Goal: Communication & Community: Participate in discussion

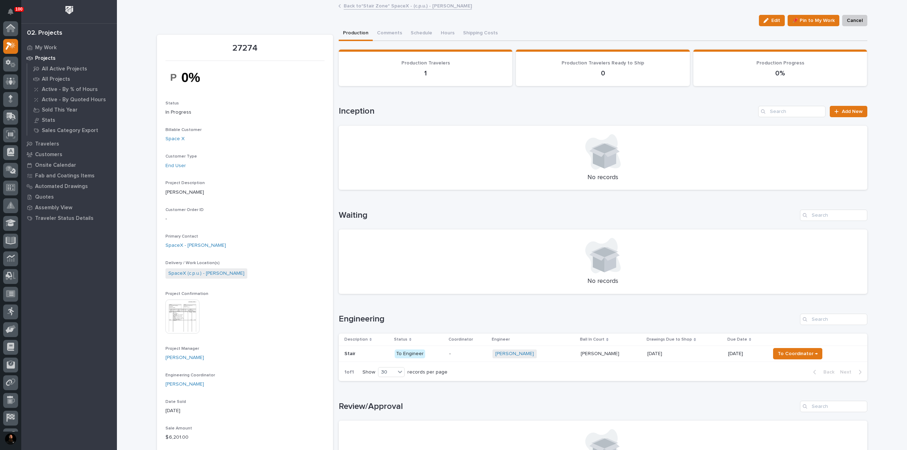
scroll to position [18, 0]
click at [383, 33] on button "Comments" at bounding box center [390, 33] width 34 height 15
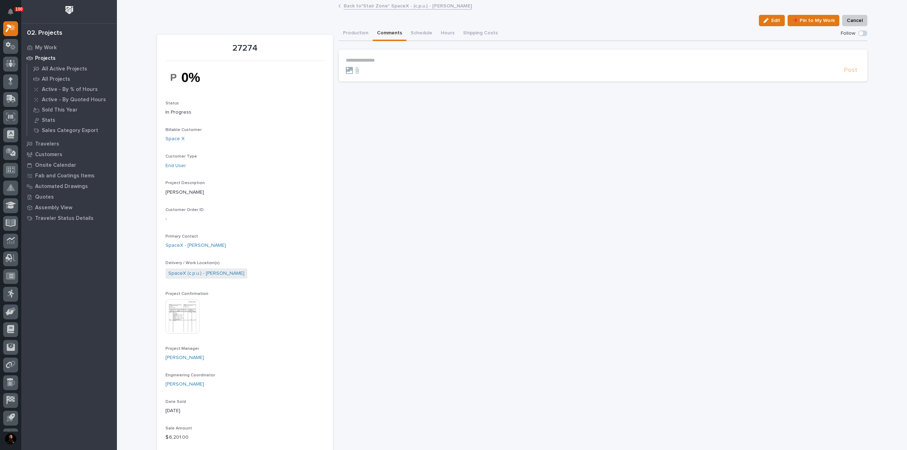
click at [392, 58] on p "**********" at bounding box center [603, 60] width 514 height 6
click at [351, 32] on button "Production" at bounding box center [356, 33] width 34 height 15
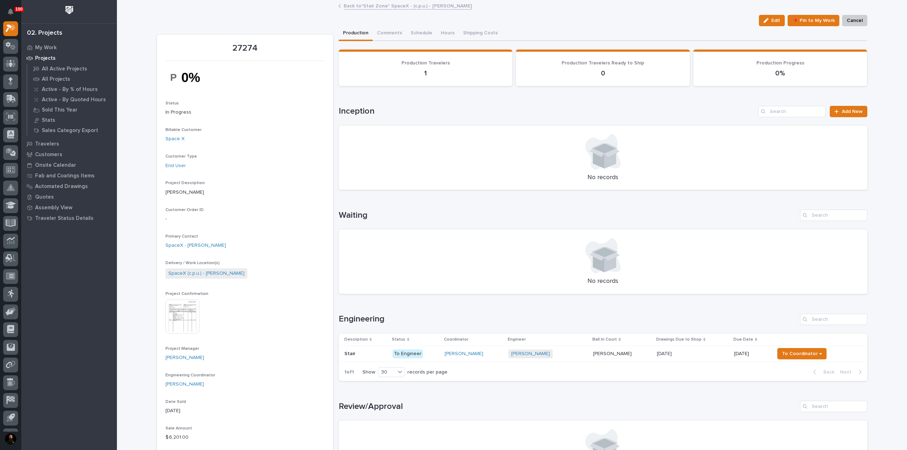
click at [344, 353] on p "Stair" at bounding box center [350, 353] width 12 height 7
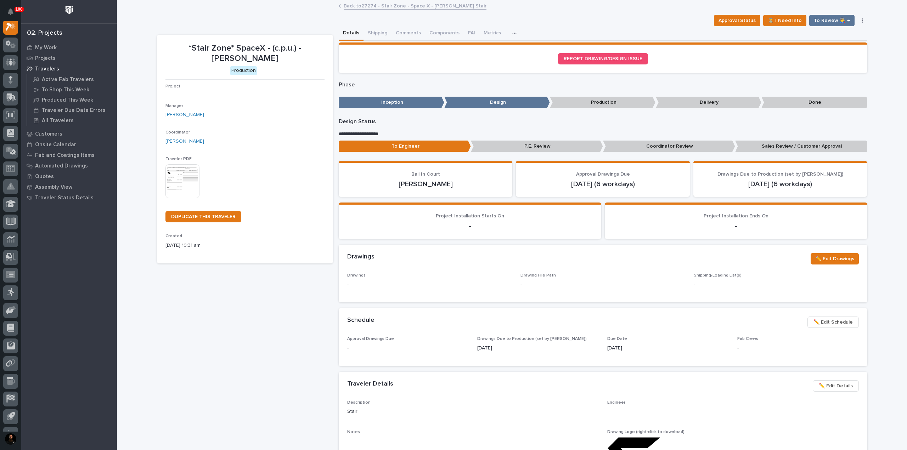
scroll to position [18, 0]
click at [410, 33] on button "Comments (1)" at bounding box center [411, 33] width 39 height 15
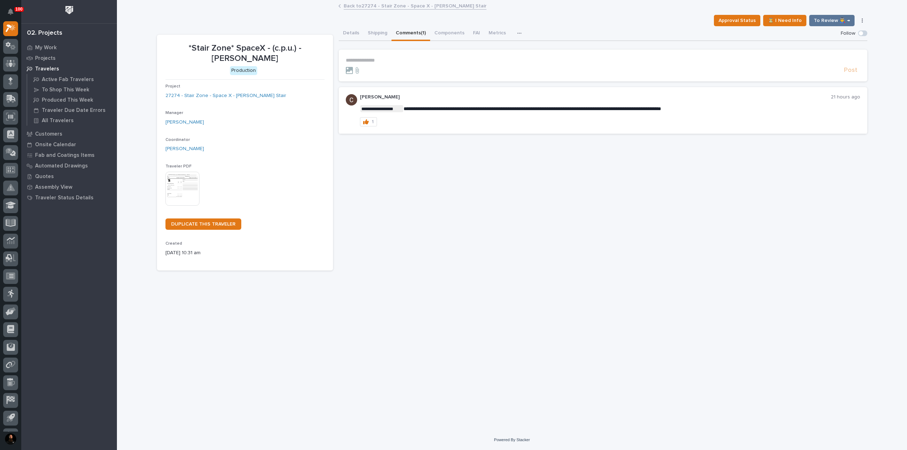
click at [400, 59] on p "**********" at bounding box center [603, 60] width 514 height 6
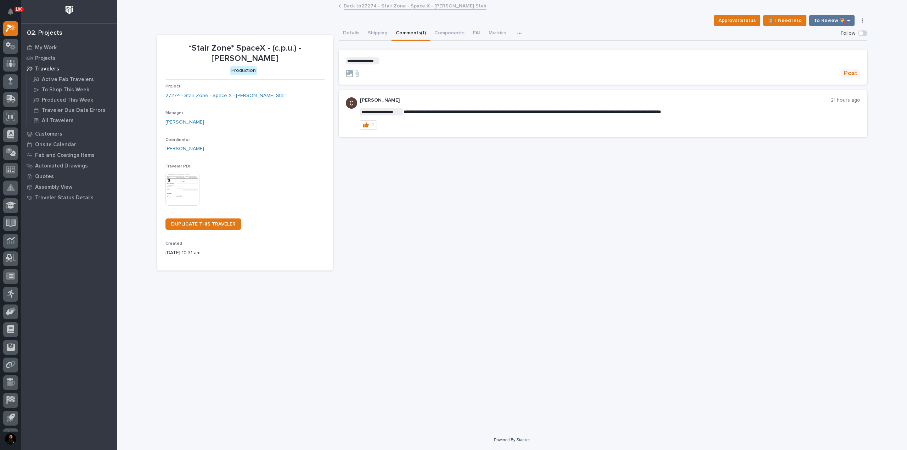
drag, startPoint x: 856, startPoint y: 79, endPoint x: 854, endPoint y: 75, distance: 4.0
click at [856, 78] on section "**********" at bounding box center [603, 67] width 529 height 35
click at [854, 75] on span "Post" at bounding box center [850, 73] width 13 height 8
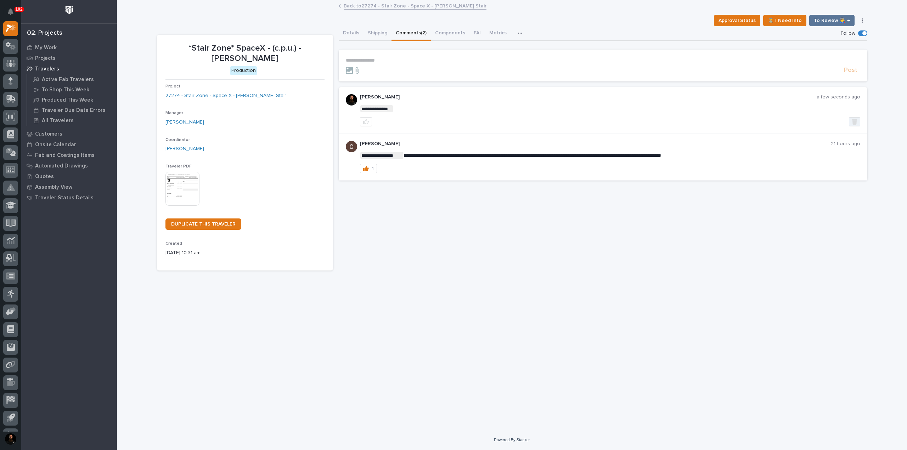
click at [856, 119] on icon "button" at bounding box center [854, 122] width 5 height 6
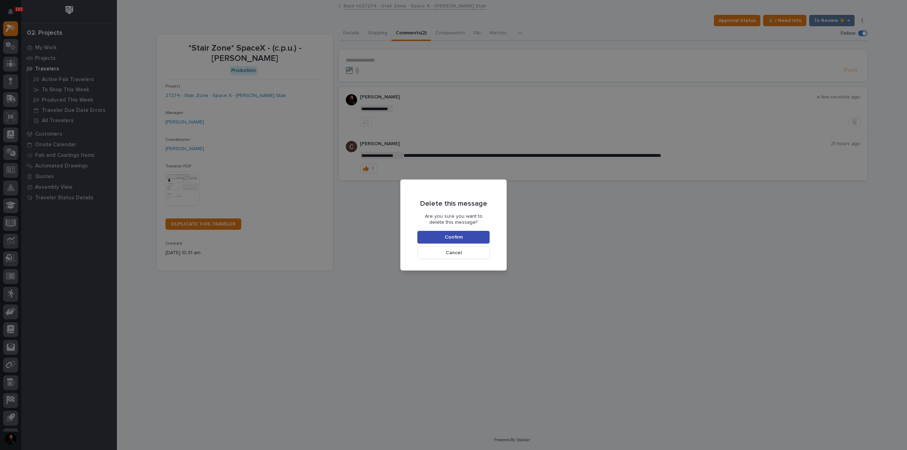
click at [489, 236] on button "Confirm" at bounding box center [453, 237] width 72 height 13
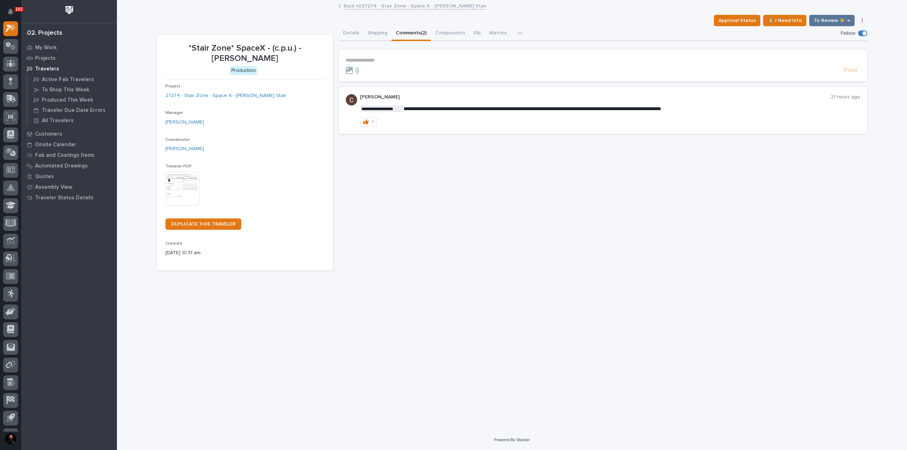
click at [405, 61] on p "**********" at bounding box center [603, 60] width 514 height 6
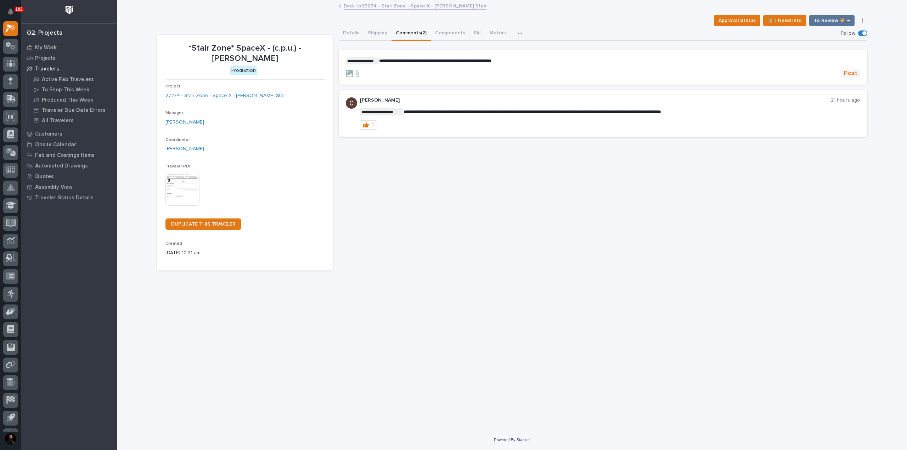
click at [847, 73] on span "Post" at bounding box center [850, 73] width 13 height 8
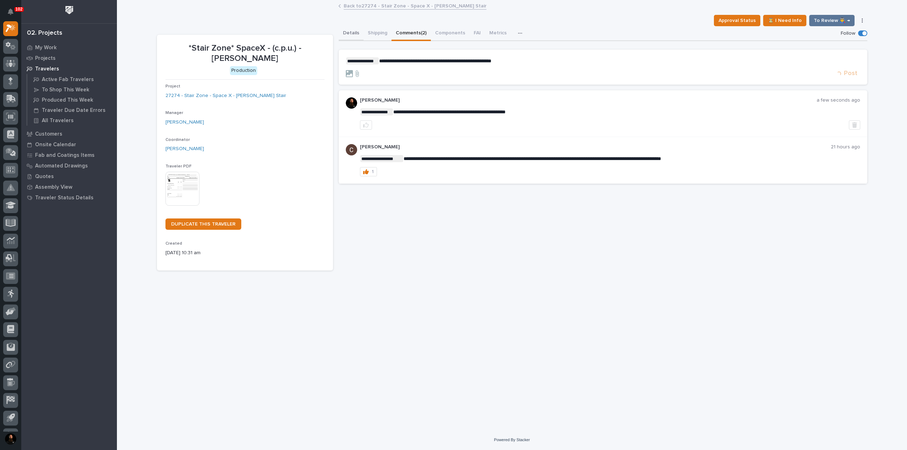
click at [349, 35] on button "Details" at bounding box center [351, 33] width 25 height 15
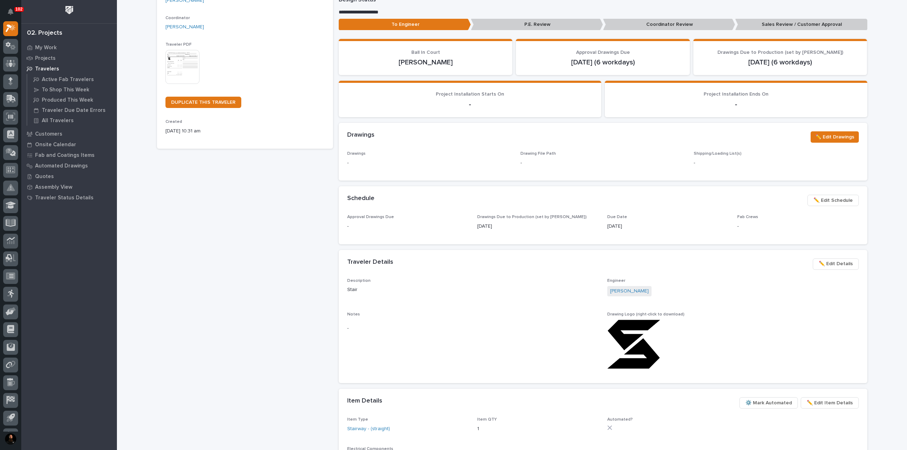
scroll to position [189, 0]
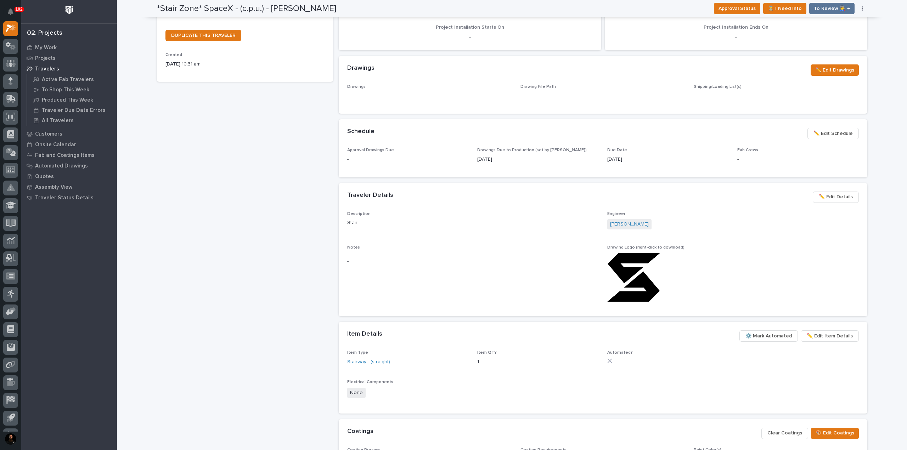
click at [830, 199] on span "✏️ Edit Details" at bounding box center [836, 197] width 34 height 9
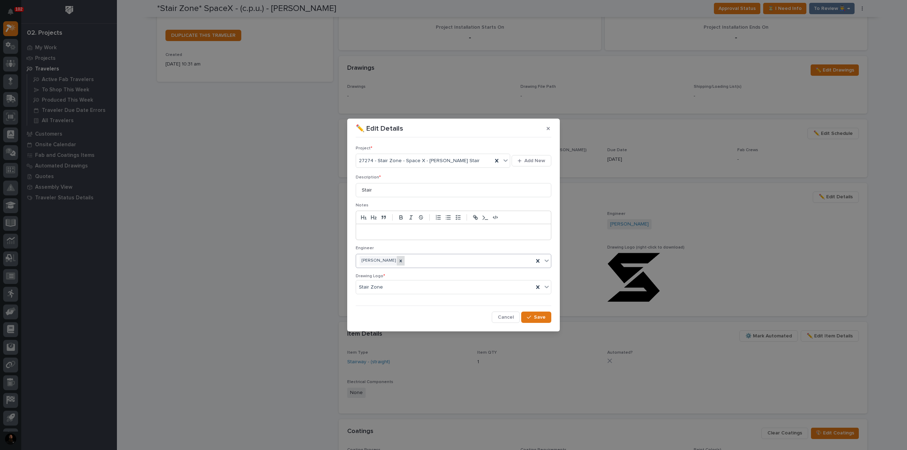
click at [402, 260] on icon at bounding box center [401, 261] width 2 height 2
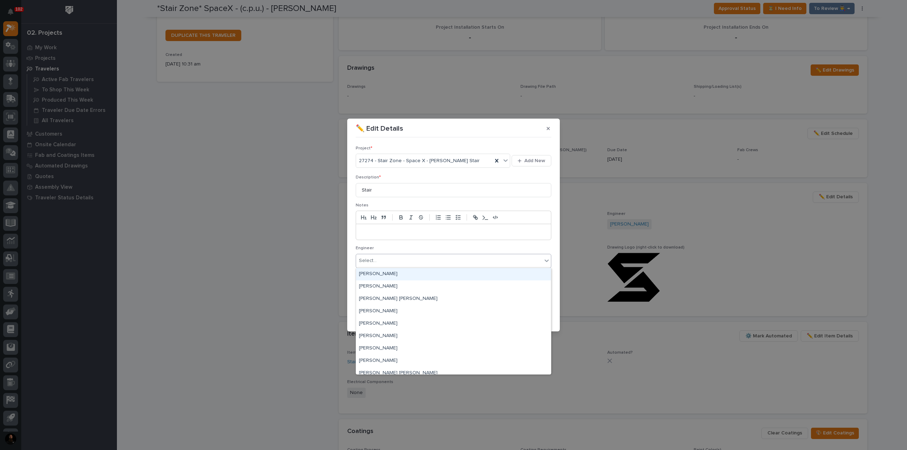
click at [402, 260] on div "Select..." at bounding box center [449, 261] width 186 height 12
type input "****"
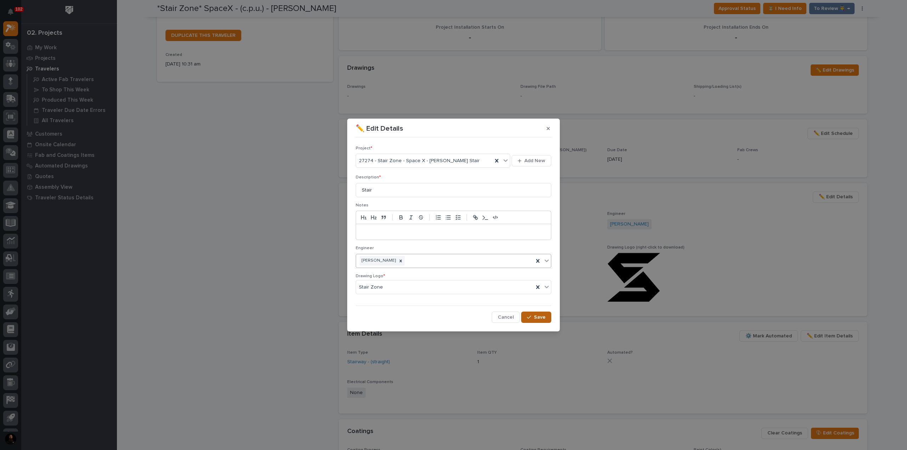
drag, startPoint x: 527, startPoint y: 315, endPoint x: 534, endPoint y: 315, distance: 6.4
click at [528, 315] on icon "button" at bounding box center [529, 317] width 4 height 5
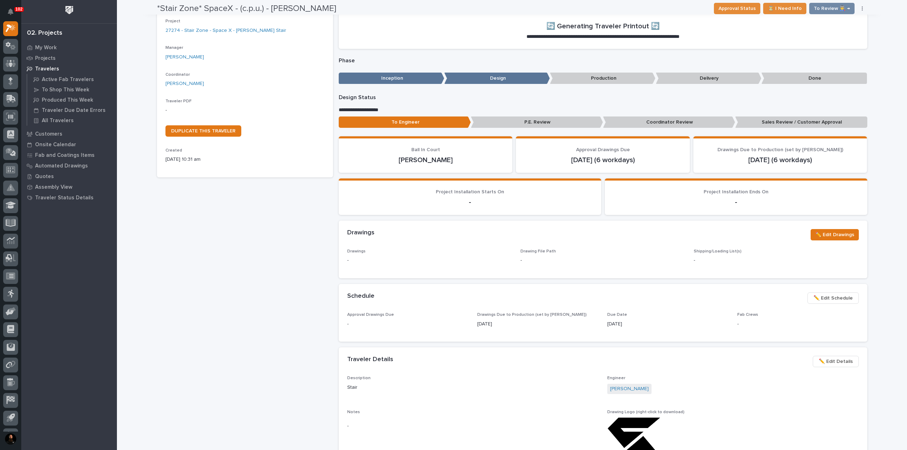
scroll to position [0, 0]
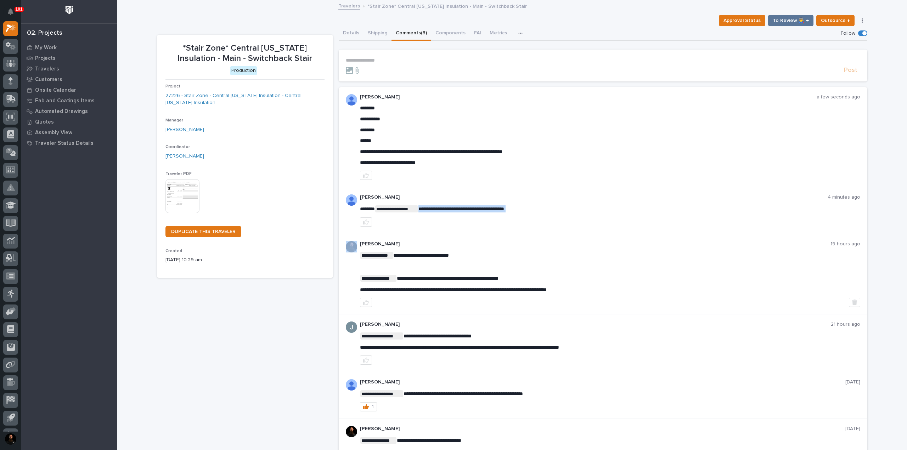
drag, startPoint x: 435, startPoint y: 208, endPoint x: 436, endPoint y: 215, distance: 6.8
click at [436, 209] on span "**********" at bounding box center [461, 209] width 86 height 5
click at [435, 218] on div at bounding box center [610, 222] width 500 height 9
click at [264, 95] on link "27226 - Stair Zone - Central Indiana Insulation - Central Indiana Insulation" at bounding box center [244, 99] width 159 height 15
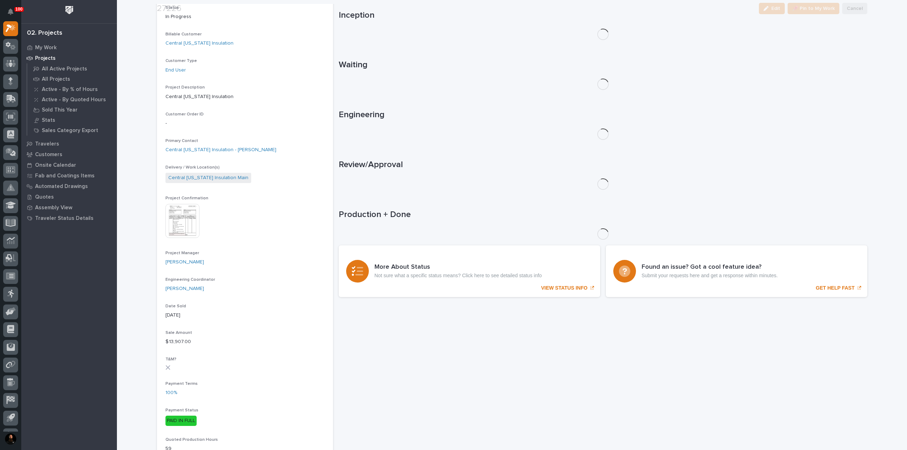
scroll to position [189, 0]
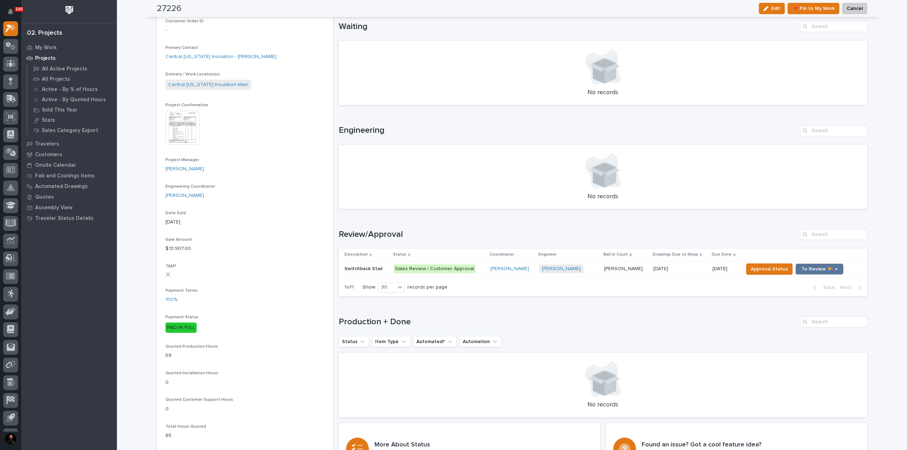
click at [190, 125] on img at bounding box center [182, 128] width 34 height 34
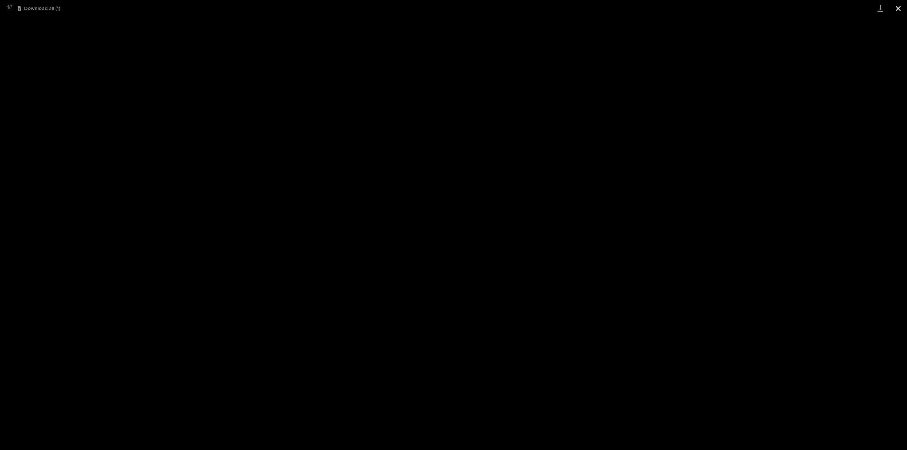
click at [895, 9] on button "Close gallery" at bounding box center [898, 8] width 18 height 17
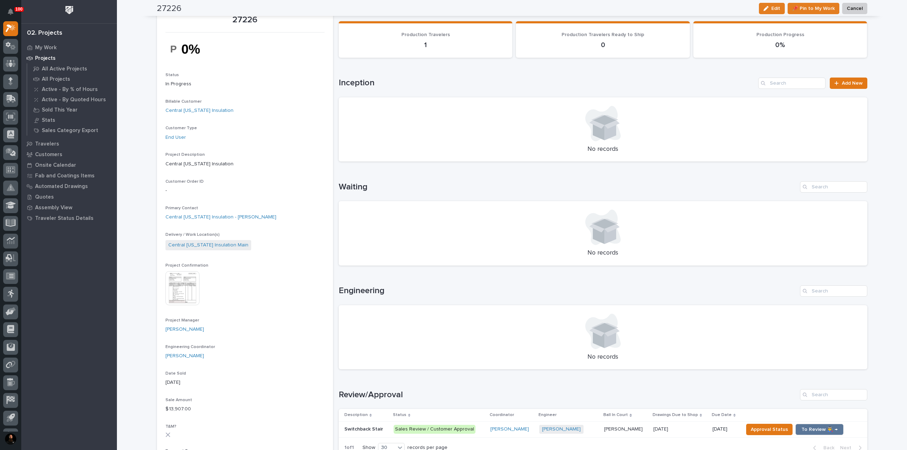
scroll to position [0, 0]
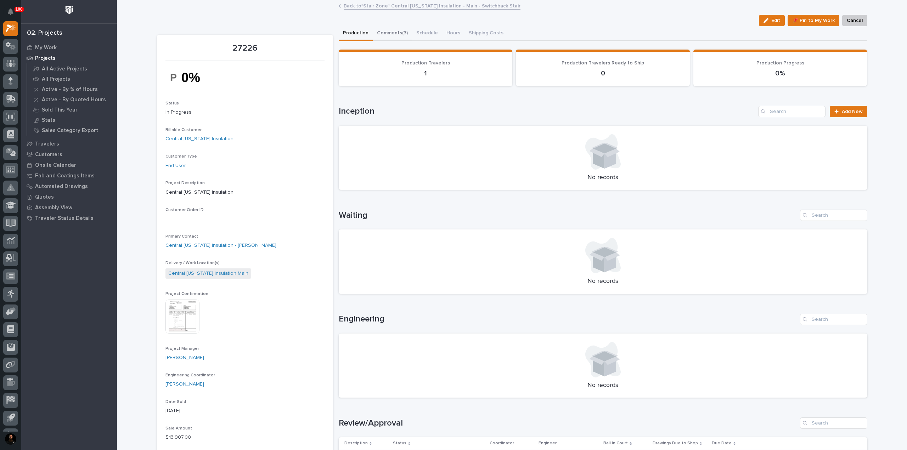
click at [385, 33] on button "Comments (3)" at bounding box center [392, 33] width 39 height 15
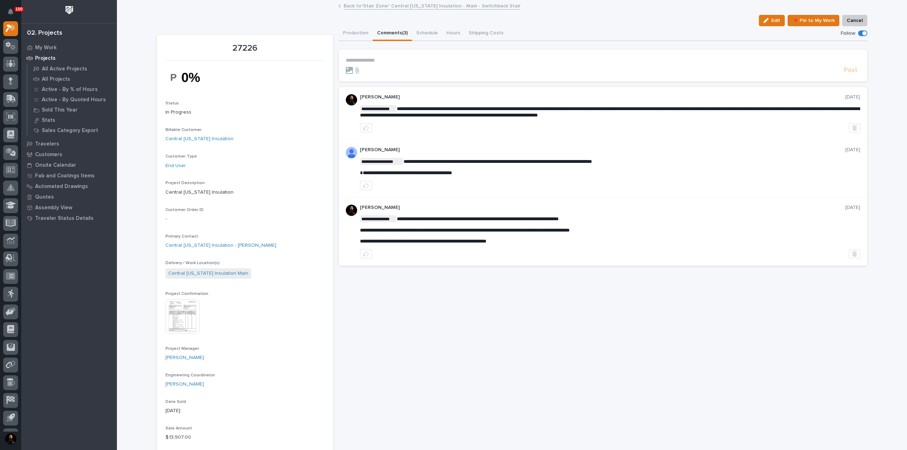
click at [382, 57] on p "**********" at bounding box center [603, 60] width 514 height 6
click at [358, 38] on button "Production" at bounding box center [356, 33] width 34 height 15
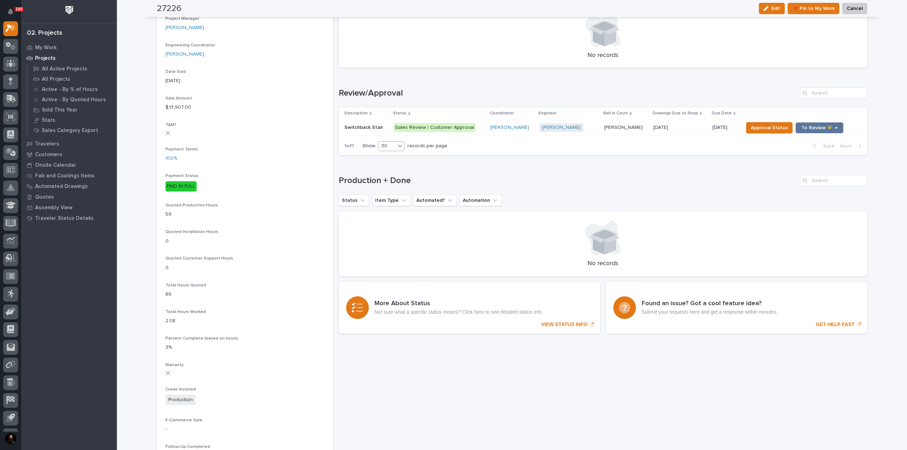
scroll to position [331, 0]
click at [373, 129] on p "Switchback Stair" at bounding box center [364, 126] width 40 height 7
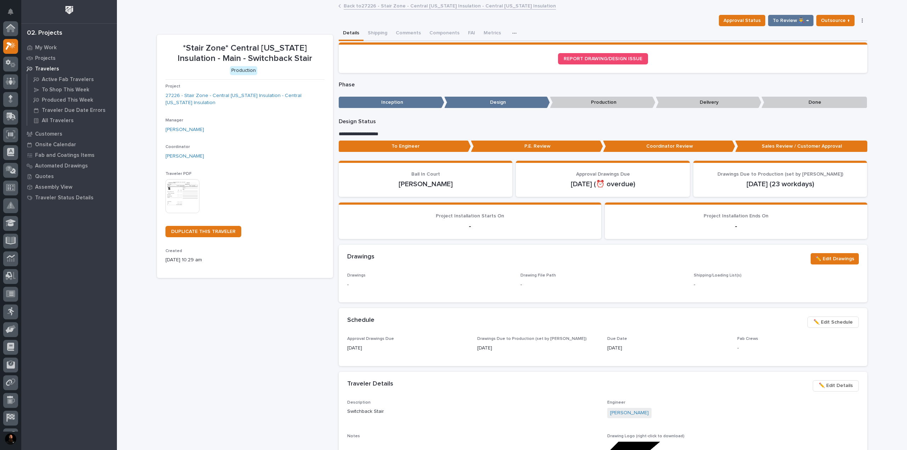
scroll to position [18, 0]
click at [407, 33] on button "Comments (8)" at bounding box center [412, 33] width 40 height 15
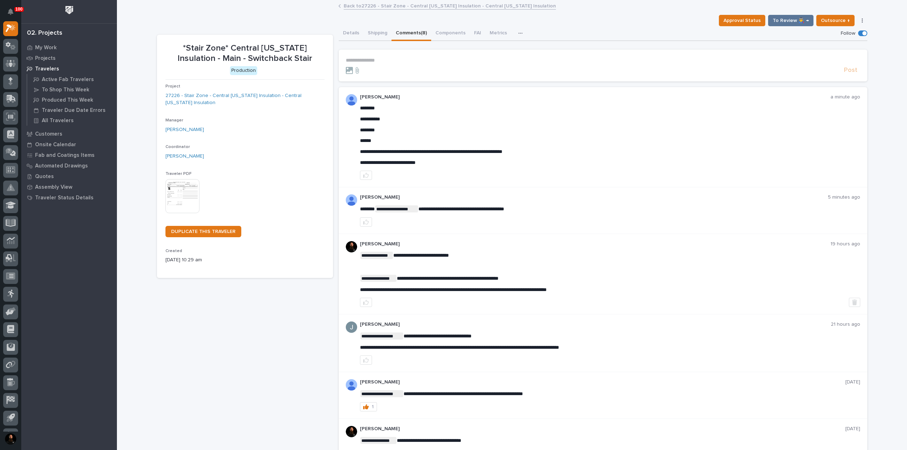
click at [389, 61] on p "**********" at bounding box center [603, 60] width 514 height 6
click at [407, 63] on p "**********" at bounding box center [603, 60] width 514 height 6
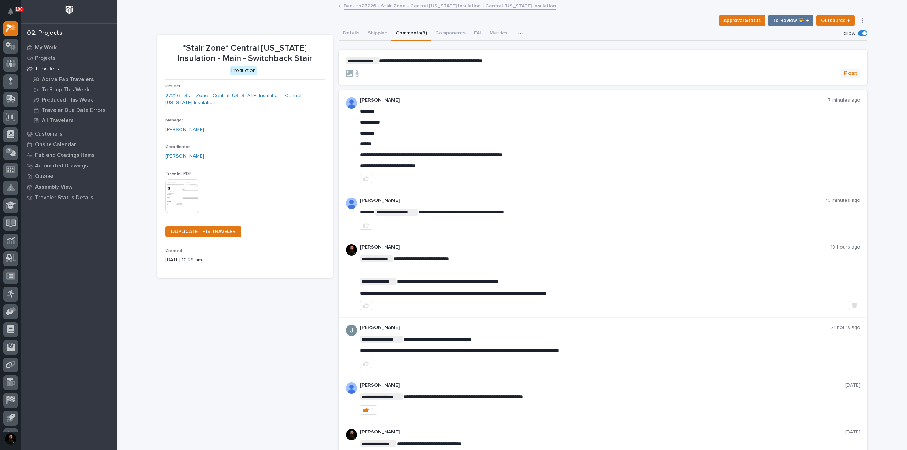
click at [845, 72] on span "Post" at bounding box center [850, 73] width 13 height 8
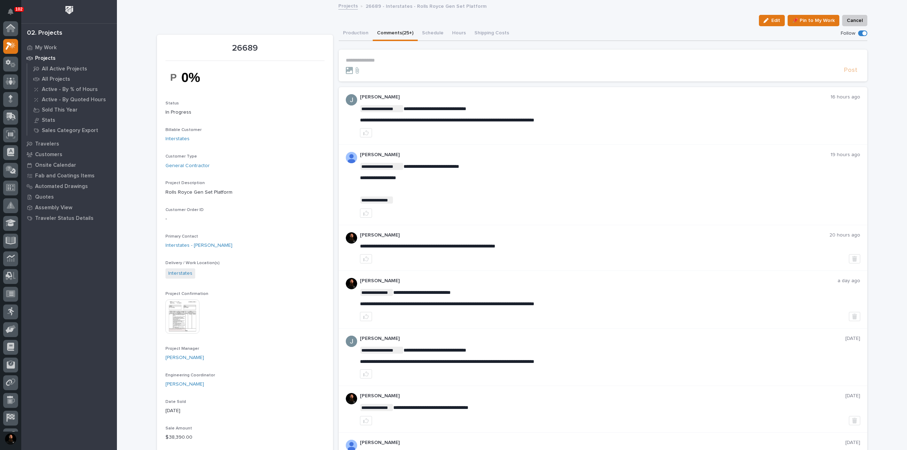
scroll to position [18, 0]
click at [416, 6] on p "26689 - Interstates - Rolls Royce Gen Set Platform" at bounding box center [426, 6] width 121 height 8
click at [422, 15] on div "Edit 📌 Pin to My Work Cancel" at bounding box center [512, 20] width 710 height 11
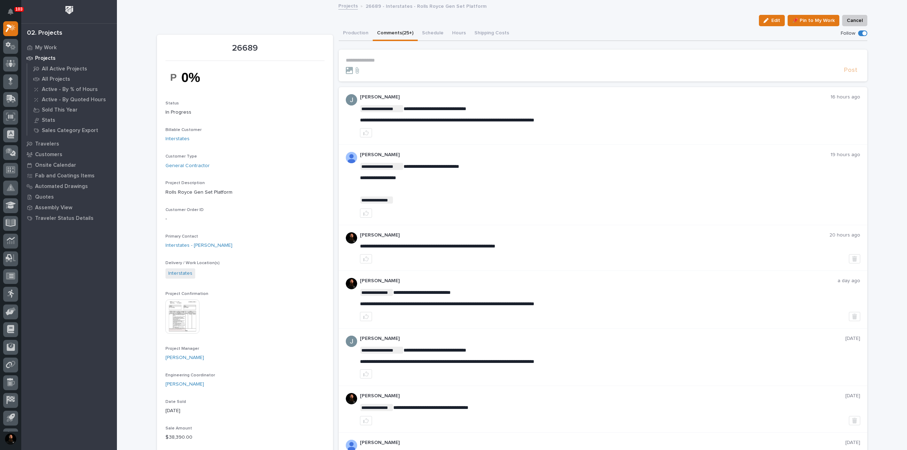
drag, startPoint x: 401, startPoint y: 13, endPoint x: 411, endPoint y: 22, distance: 13.8
click at [410, 20] on div "Edit 📌 Pin to My Work Cancel" at bounding box center [512, 20] width 710 height 11
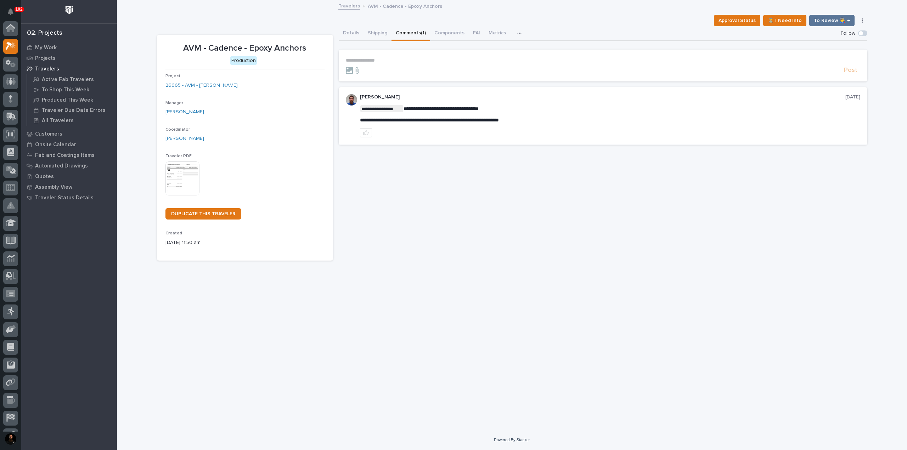
scroll to position [18, 0]
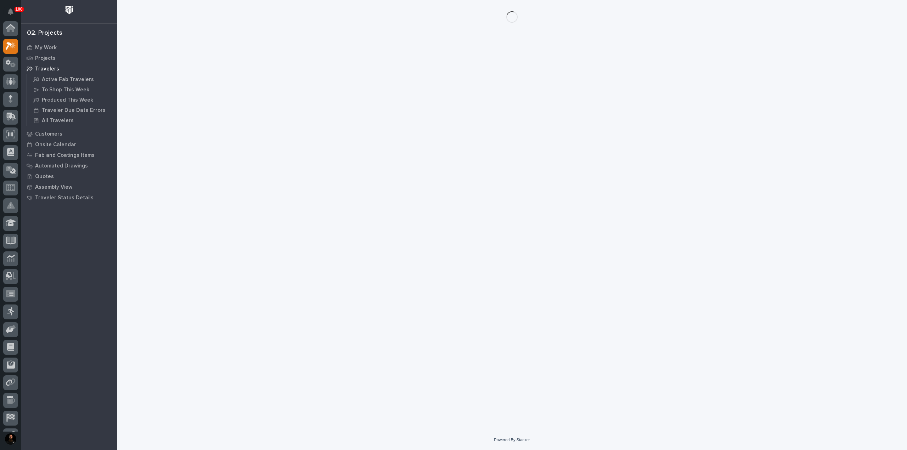
scroll to position [18, 0]
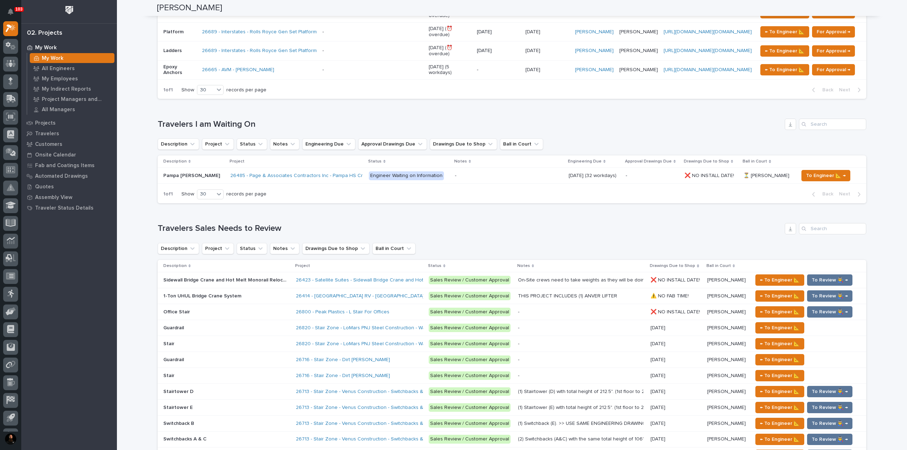
scroll to position [425, 0]
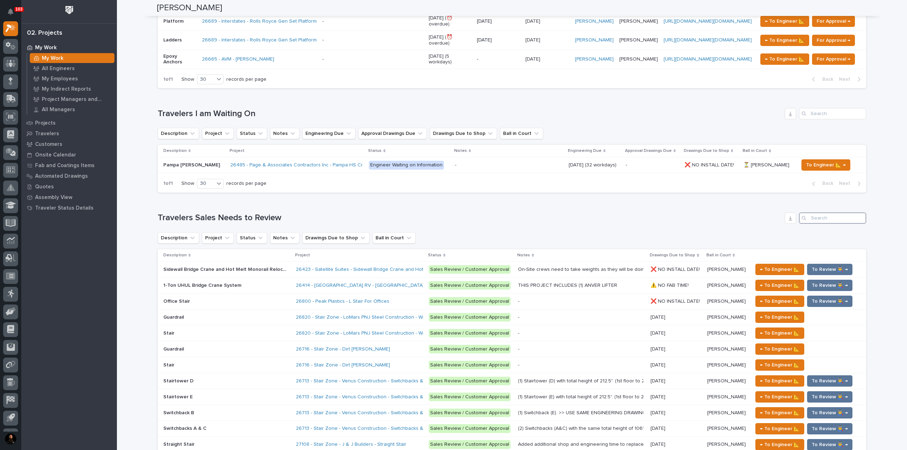
click at [811, 215] on input "Search" at bounding box center [832, 218] width 67 height 11
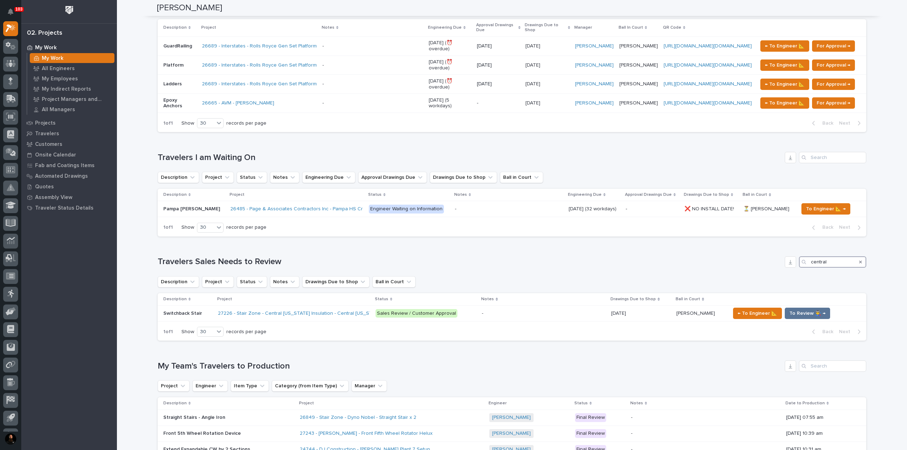
scroll to position [385, 0]
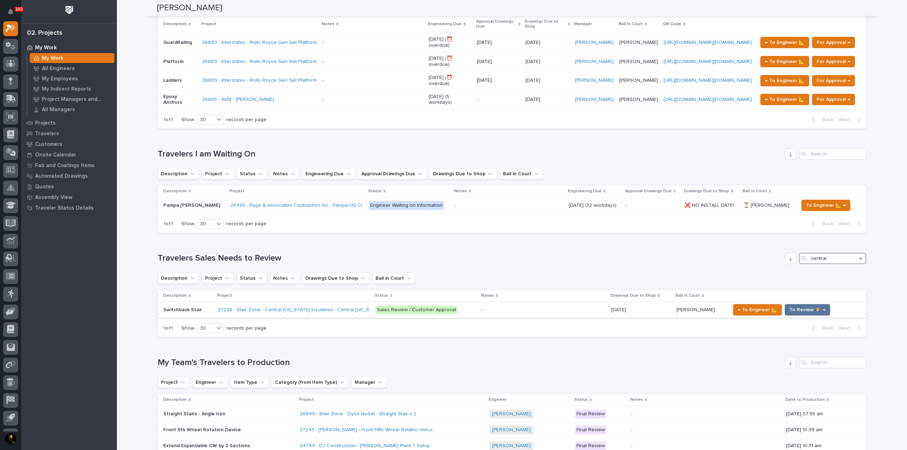
type input "central"
click at [178, 309] on p "Switchback Stair" at bounding box center [183, 309] width 40 height 7
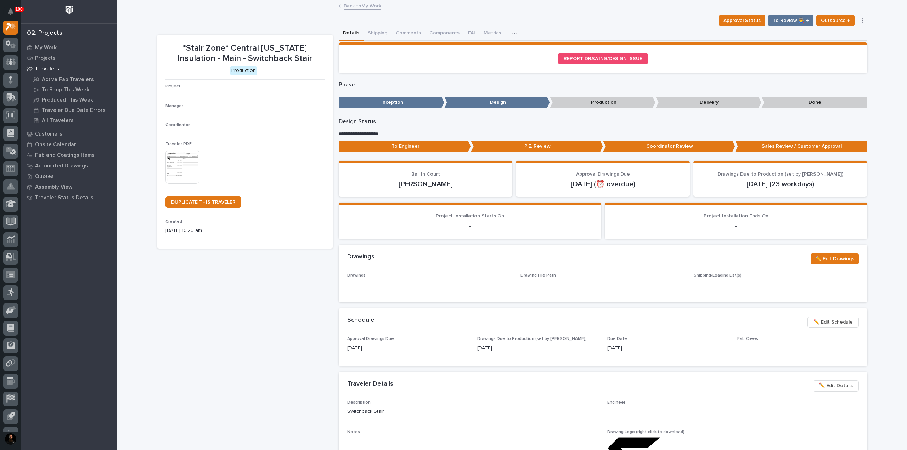
scroll to position [18, 0]
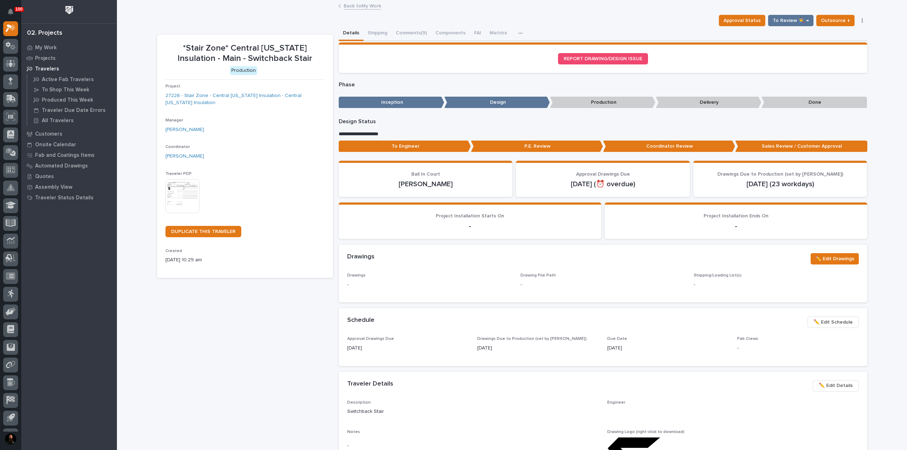
click at [438, 147] on p "To Engineer" at bounding box center [405, 147] width 132 height 12
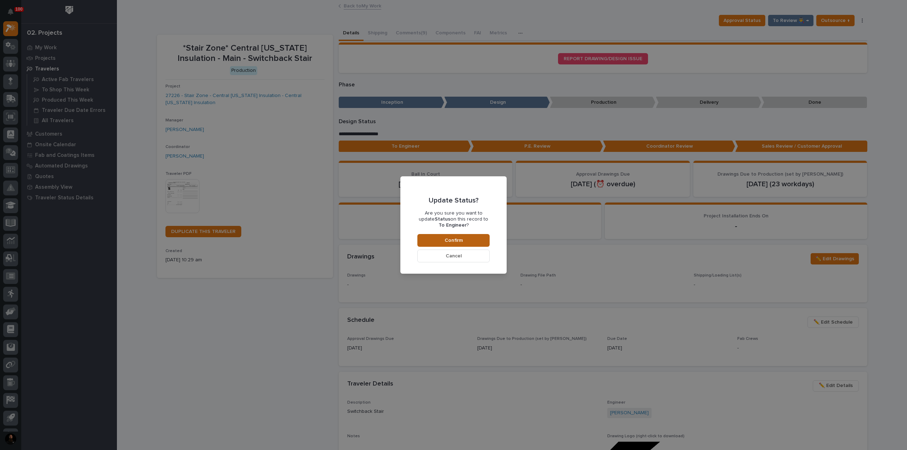
click at [474, 242] on button "Confirm" at bounding box center [453, 240] width 72 height 13
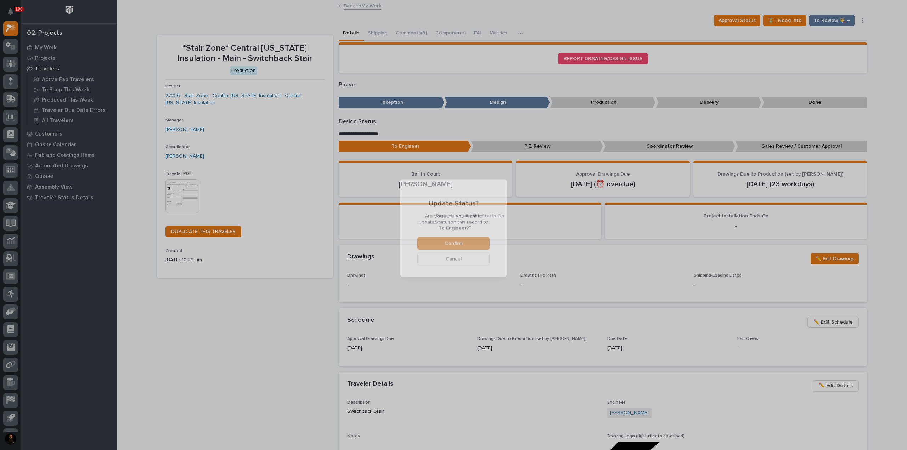
scroll to position [42, 0]
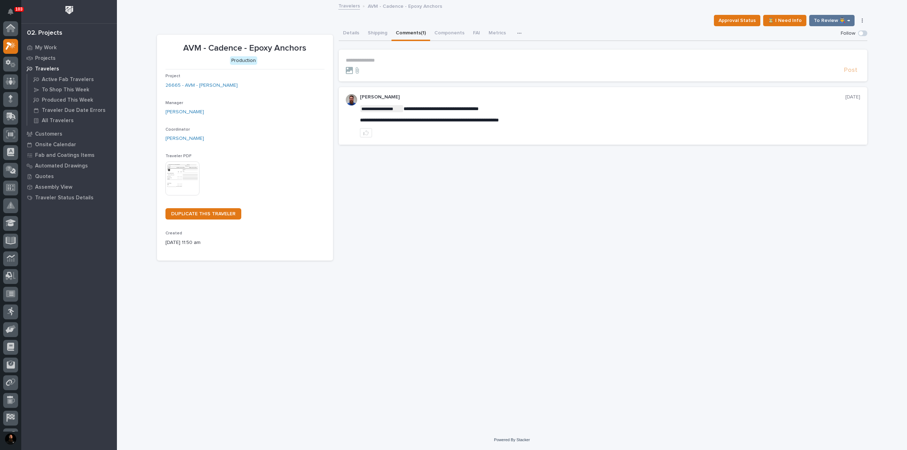
scroll to position [18, 0]
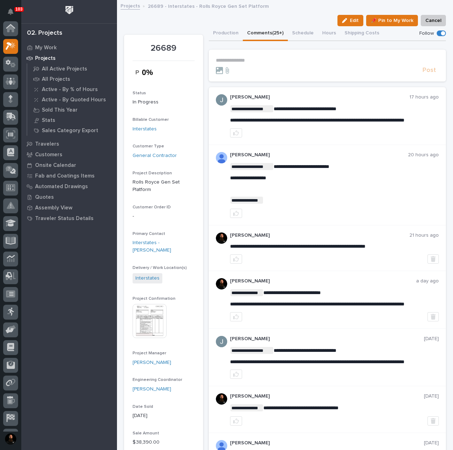
scroll to position [18, 0]
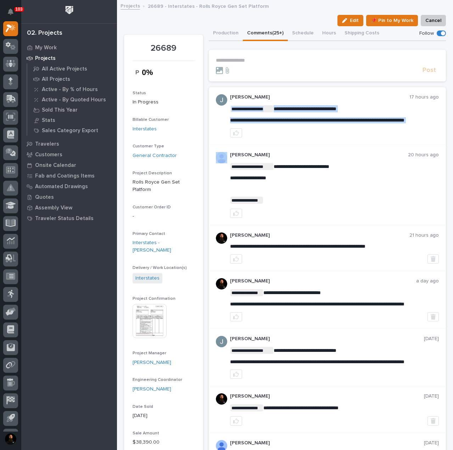
copy div "**********"
click at [273, 123] on p "**********" at bounding box center [334, 120] width 209 height 6
